Goal: Information Seeking & Learning: Learn about a topic

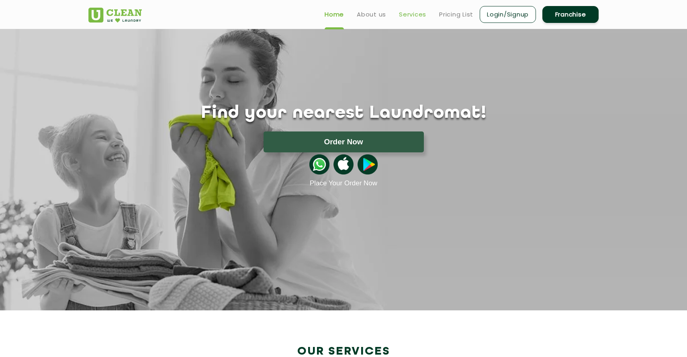
click at [407, 14] on link "Services" at bounding box center [412, 15] width 27 height 10
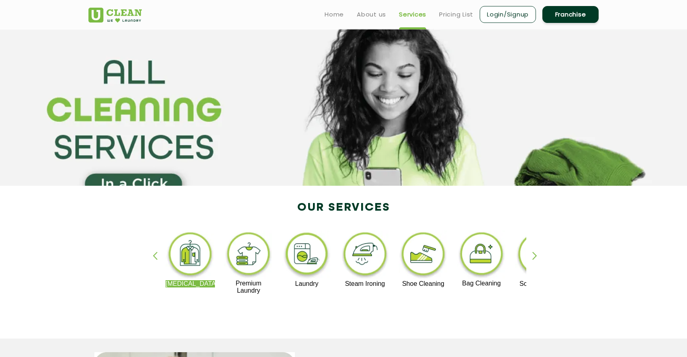
click at [366, 260] on img at bounding box center [364, 255] width 49 height 50
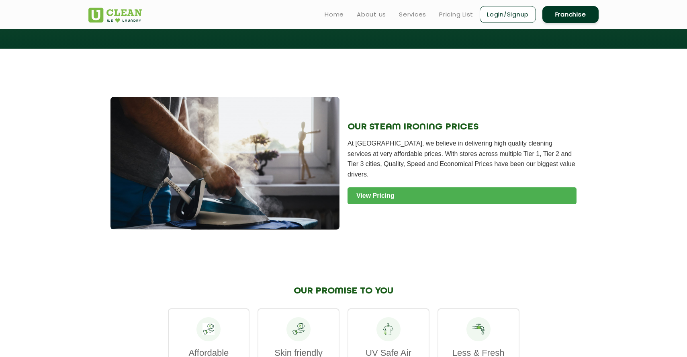
scroll to position [808, 0]
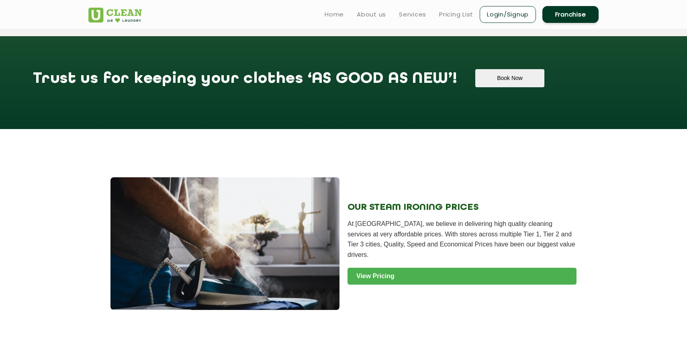
click at [372, 272] on link "View Pricing" at bounding box center [462, 276] width 229 height 17
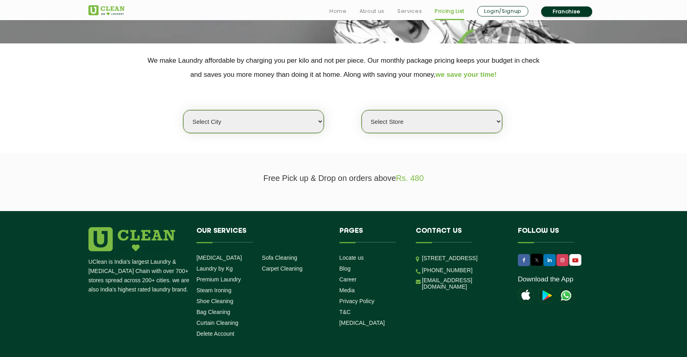
scroll to position [149, 0]
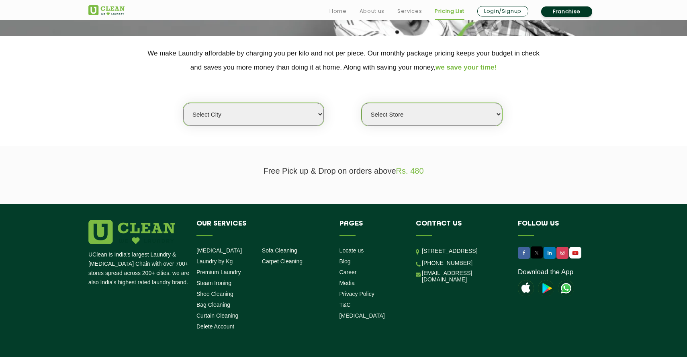
click at [295, 113] on select "Select city [GEOGRAPHIC_DATA] [GEOGRAPHIC_DATA] [GEOGRAPHIC_DATA] [GEOGRAPHIC_D…" at bounding box center [253, 114] width 141 height 23
select select "2"
click at [183, 103] on select "Select city [GEOGRAPHIC_DATA] [GEOGRAPHIC_DATA] [GEOGRAPHIC_DATA] [GEOGRAPHIC_D…" at bounding box center [253, 114] width 141 height 23
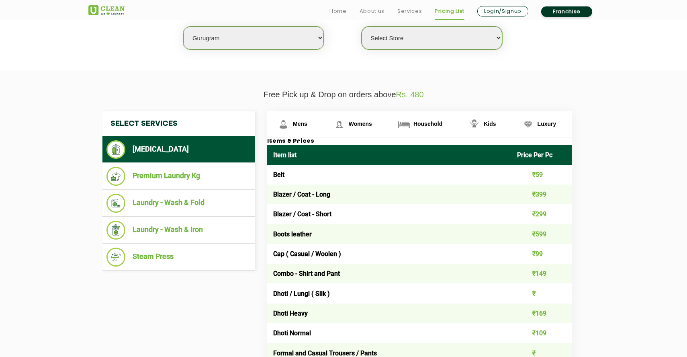
scroll to position [232, 0]
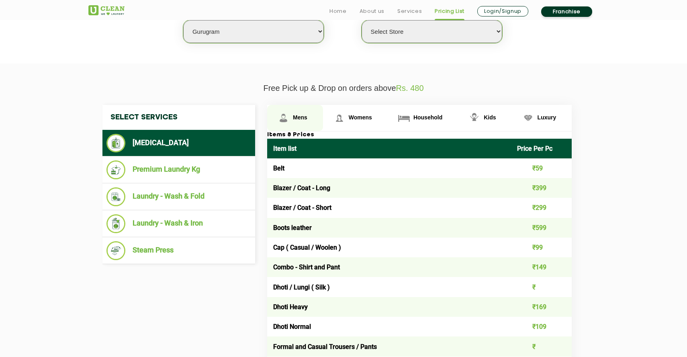
click at [292, 127] on link "Mens" at bounding box center [295, 118] width 56 height 26
click at [297, 115] on span "Mens" at bounding box center [300, 117] width 14 height 6
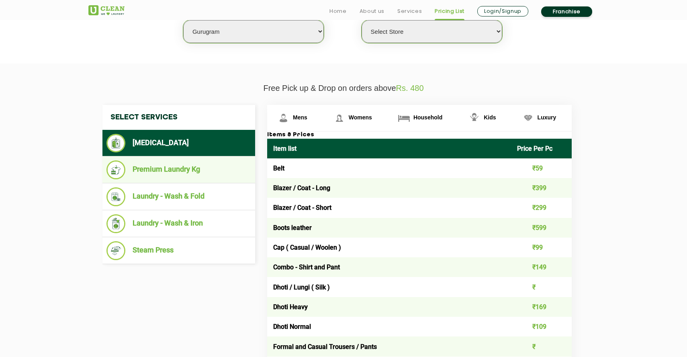
click at [208, 168] on li "Premium Laundry Kg" at bounding box center [178, 169] width 145 height 19
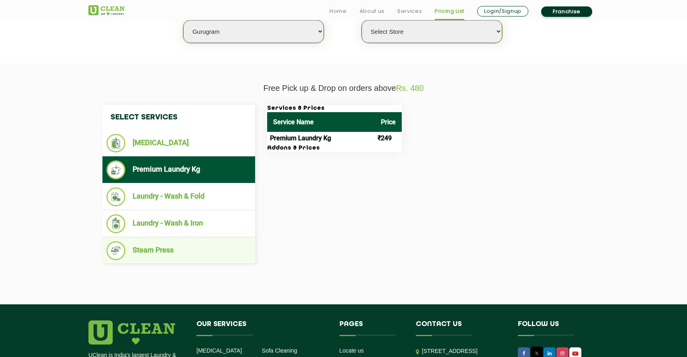
click at [211, 253] on li "Steam Press" at bounding box center [178, 250] width 145 height 19
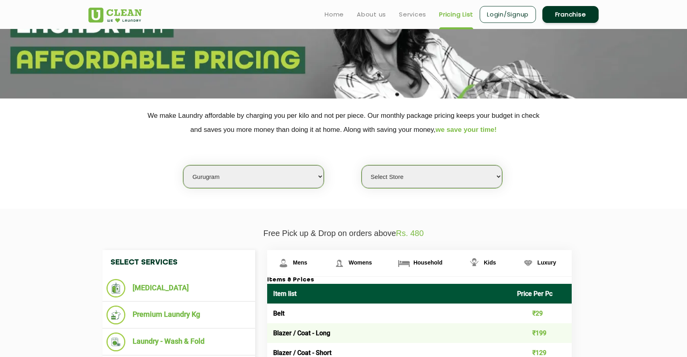
scroll to position [87, 0]
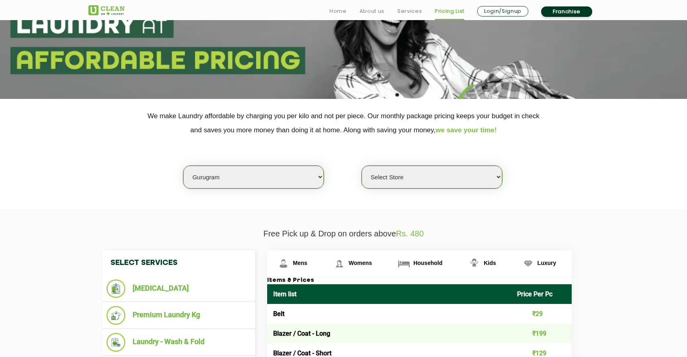
click at [479, 170] on select "Select Store [GEOGRAPHIC_DATA] Sector 66 [GEOGRAPHIC_DATA] Phase [GEOGRAPHIC_DA…" at bounding box center [432, 177] width 141 height 23
select select "359"
click at [362, 166] on select "Select Store [GEOGRAPHIC_DATA] Sector 66 [GEOGRAPHIC_DATA] Phase [GEOGRAPHIC_DA…" at bounding box center [432, 177] width 141 height 23
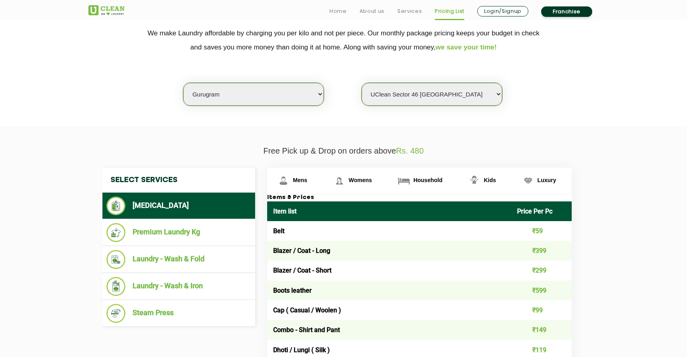
scroll to position [171, 0]
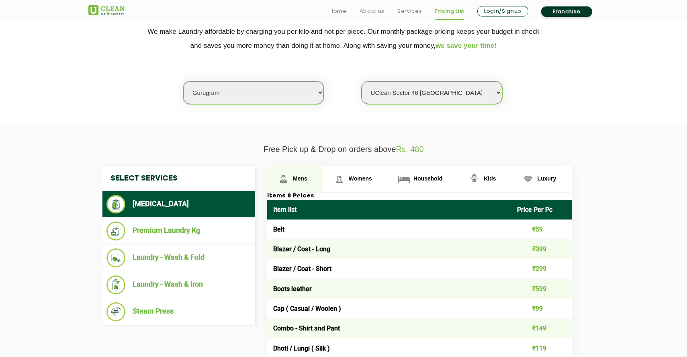
click at [305, 180] on span "Mens" at bounding box center [300, 178] width 14 height 6
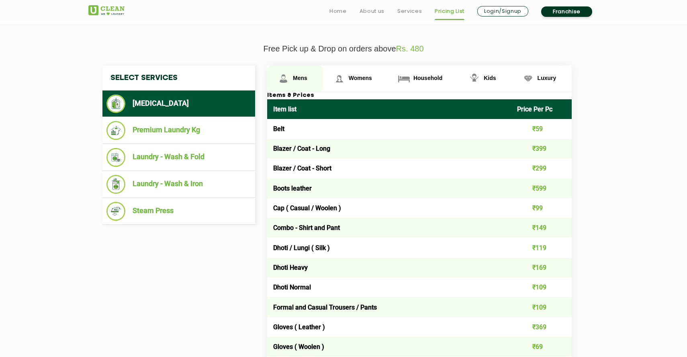
scroll to position [273, 0]
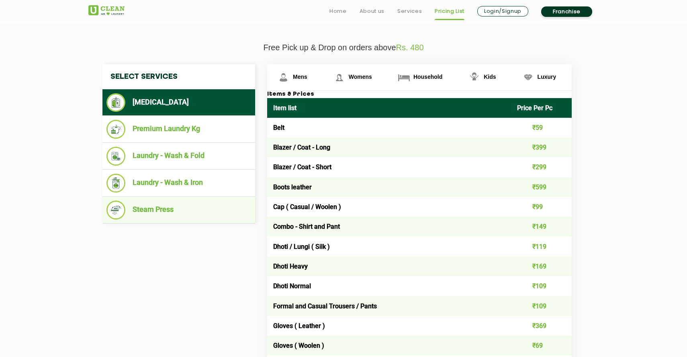
click at [171, 209] on li "Steam Press" at bounding box center [178, 209] width 145 height 19
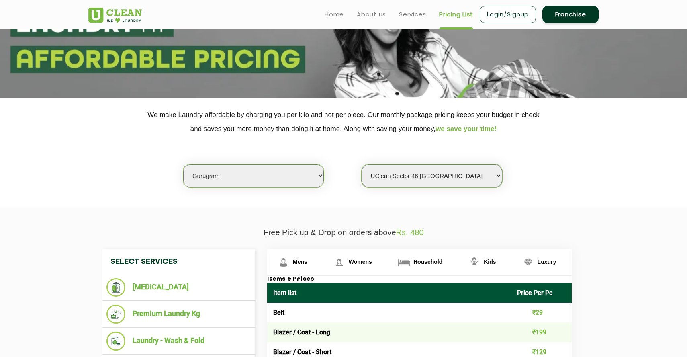
scroll to position [41, 0]
